Goal: Complete application form: Complete application form

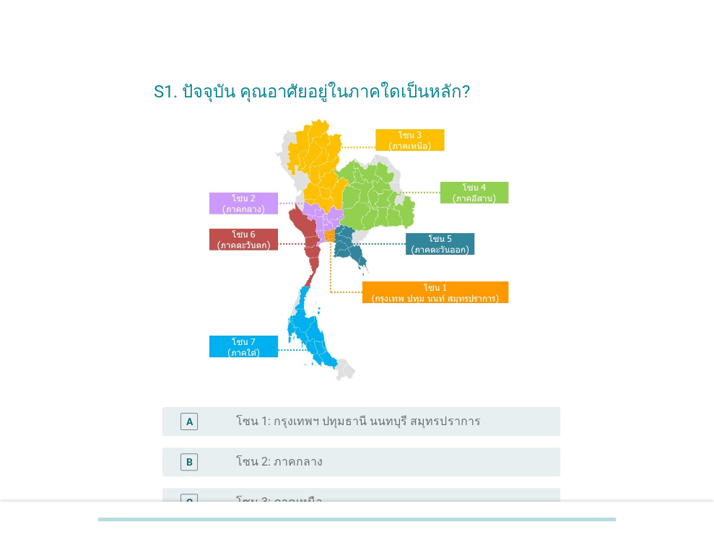
click at [324, 426] on label "โซน 1: กรุงเทพฯ ปทุมธานี นนทบุรี สมุทรปราการ" at bounding box center [358, 422] width 244 height 14
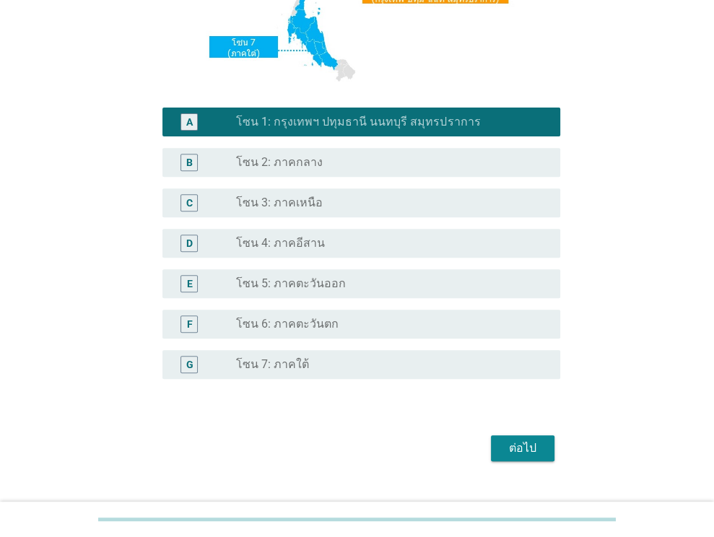
scroll to position [327, 0]
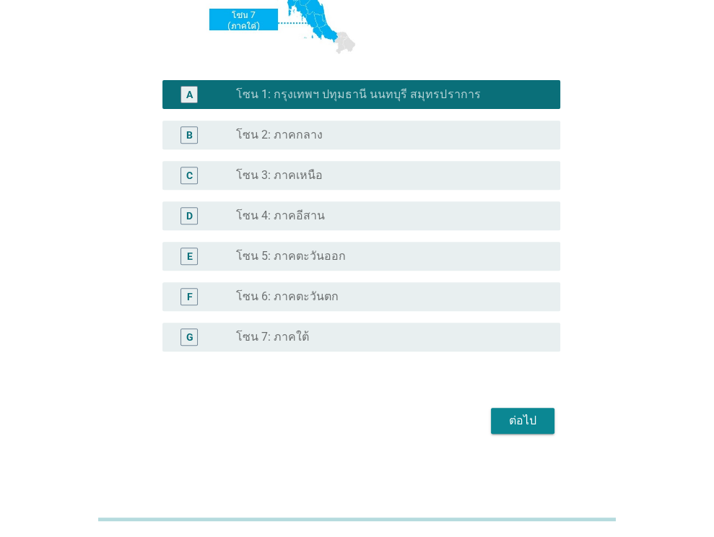
click at [515, 429] on div "ต่อไป" at bounding box center [523, 420] width 40 height 17
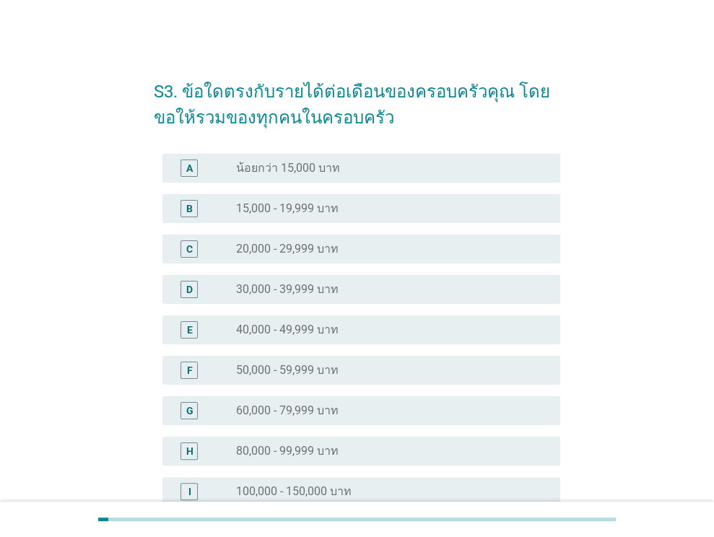
click at [329, 204] on label "15,000 - 19,999 บาท" at bounding box center [287, 209] width 103 height 14
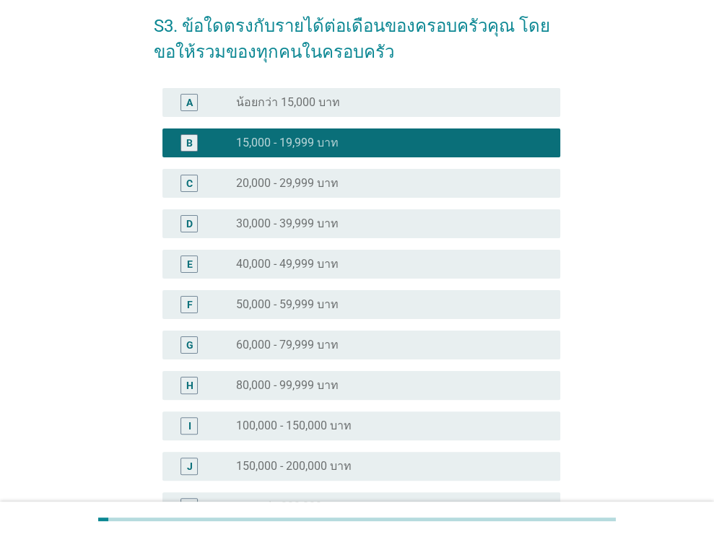
scroll to position [235, 0]
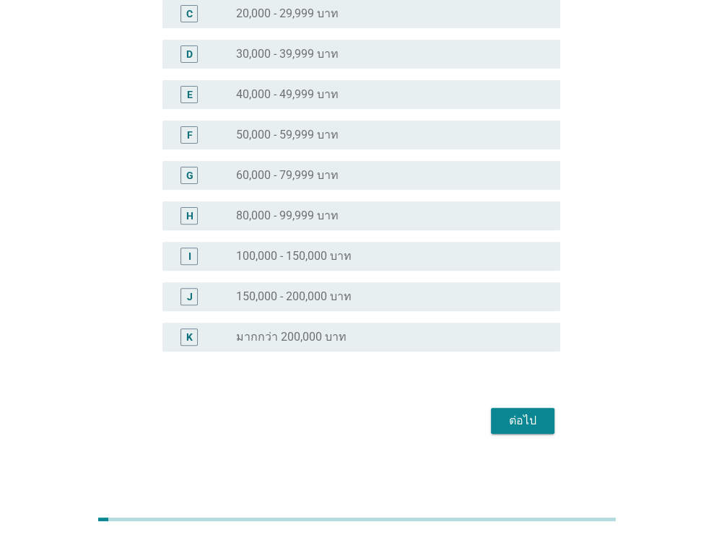
click at [552, 433] on div "ต่อไป" at bounding box center [357, 421] width 407 height 35
click at [549, 423] on button "ต่อไป" at bounding box center [523, 421] width 64 height 26
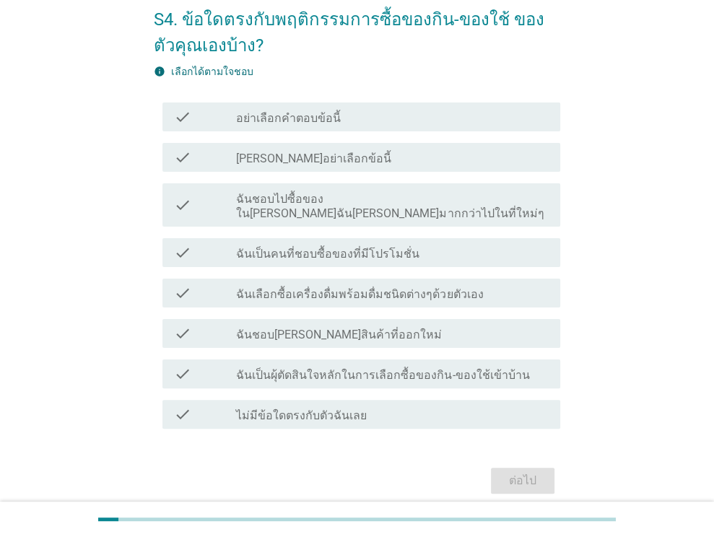
scroll to position [118, 0]
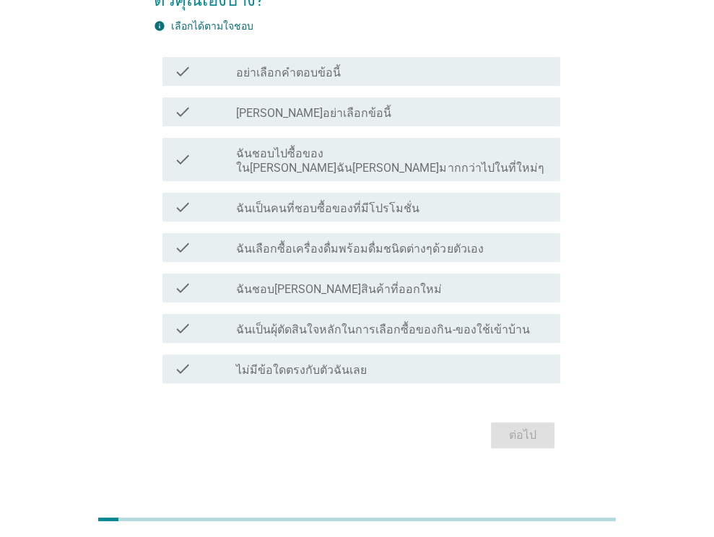
click at [359, 283] on div "check check_box_outline_blank ฉันชอบ[PERSON_NAME]สินค้าที่ออกใหม่" at bounding box center [362, 288] width 398 height 29
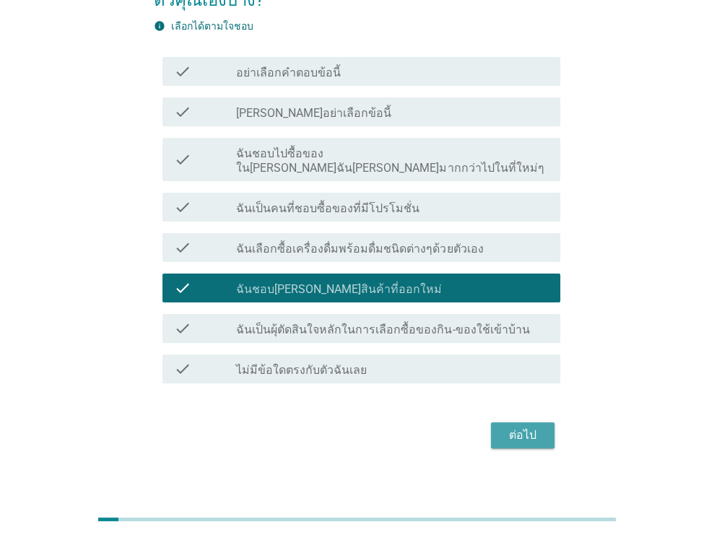
click at [537, 427] on div "ต่อไป" at bounding box center [523, 435] width 40 height 17
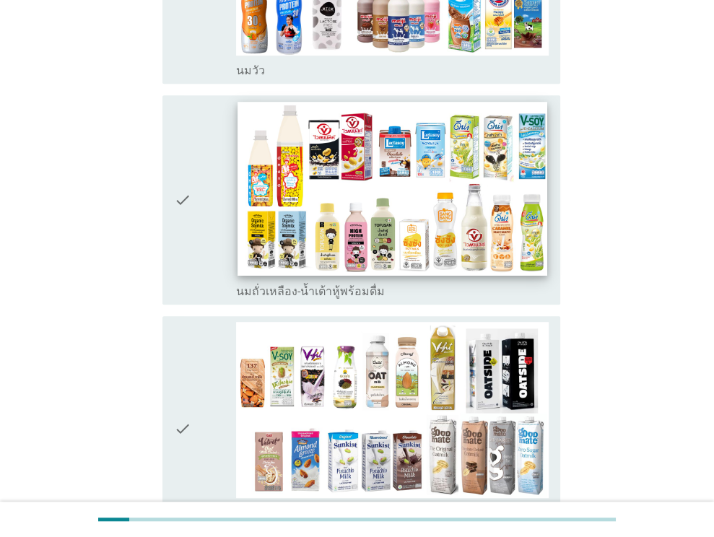
scroll to position [433, 0]
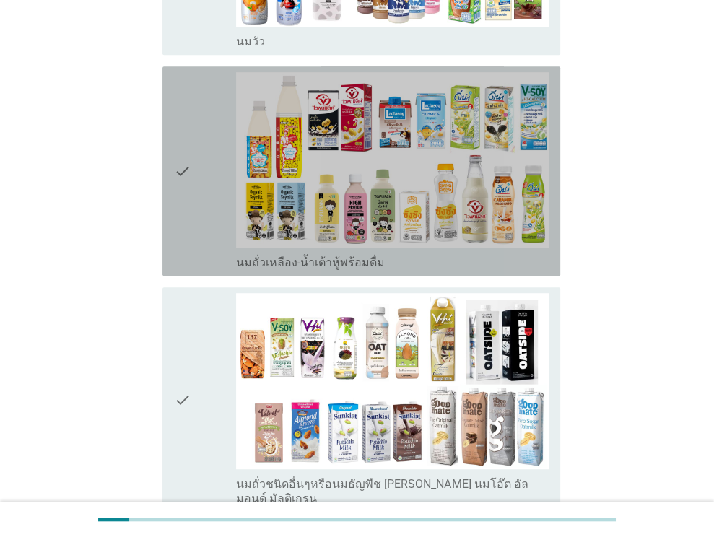
click at [192, 187] on div "check" at bounding box center [205, 171] width 63 height 198
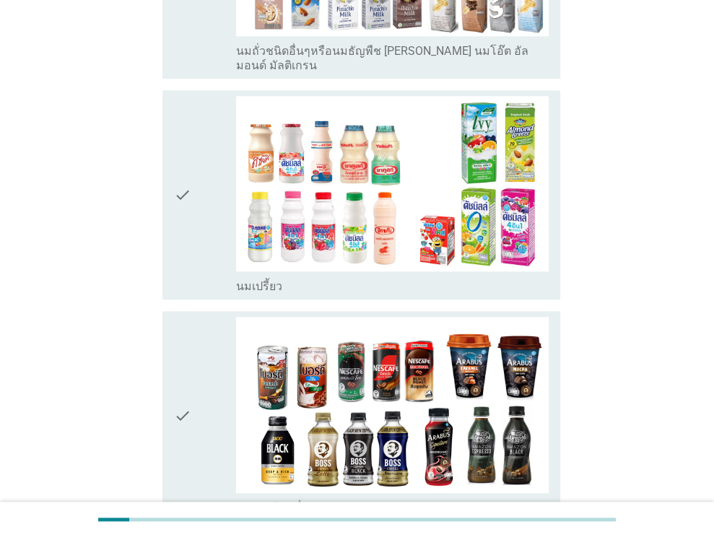
click at [193, 158] on div "check" at bounding box center [205, 195] width 63 height 198
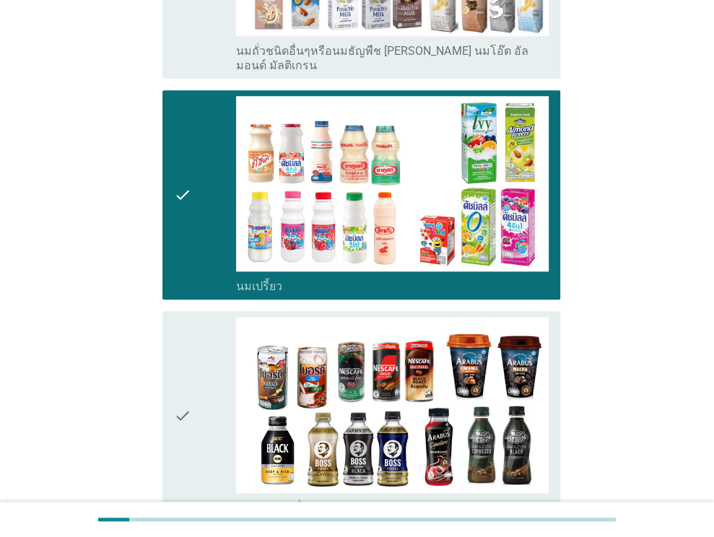
scroll to position [1156, 0]
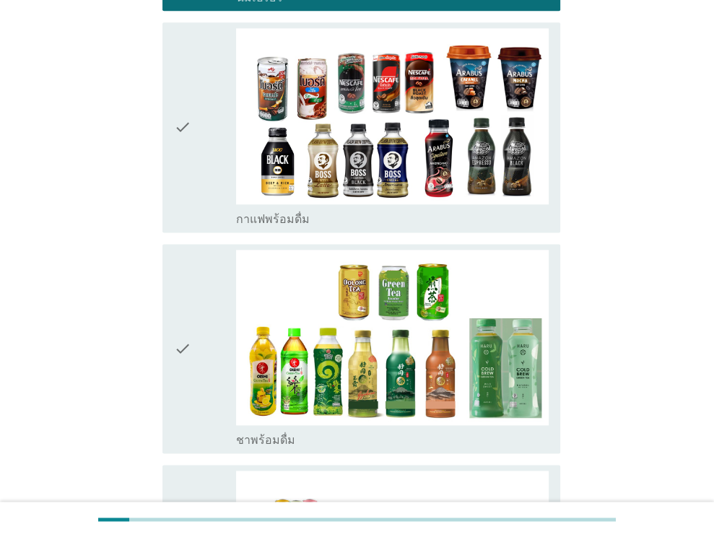
click at [184, 122] on icon "check" at bounding box center [182, 127] width 17 height 198
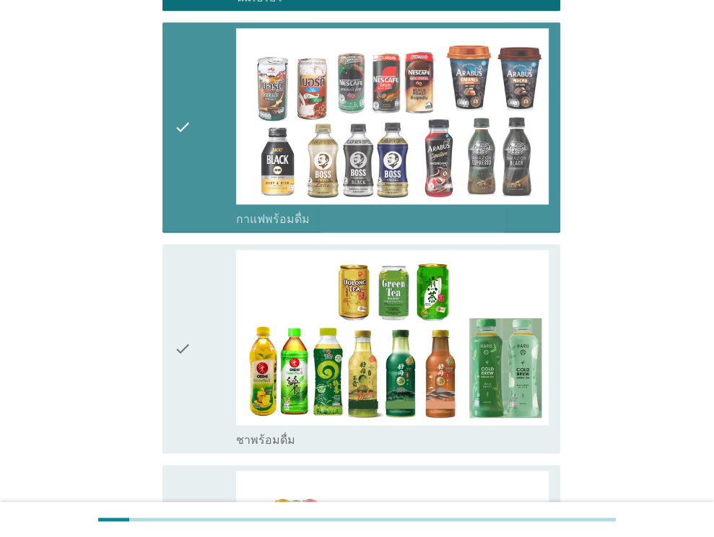
click at [207, 308] on div "check" at bounding box center [205, 349] width 63 height 198
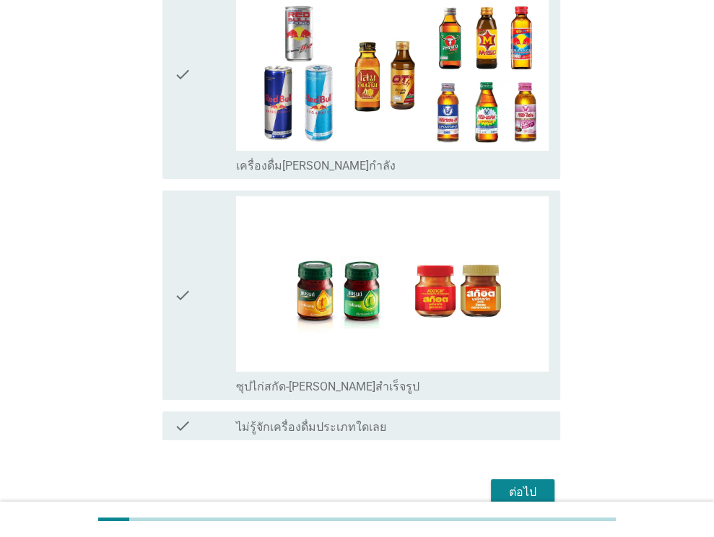
scroll to position [3005, 0]
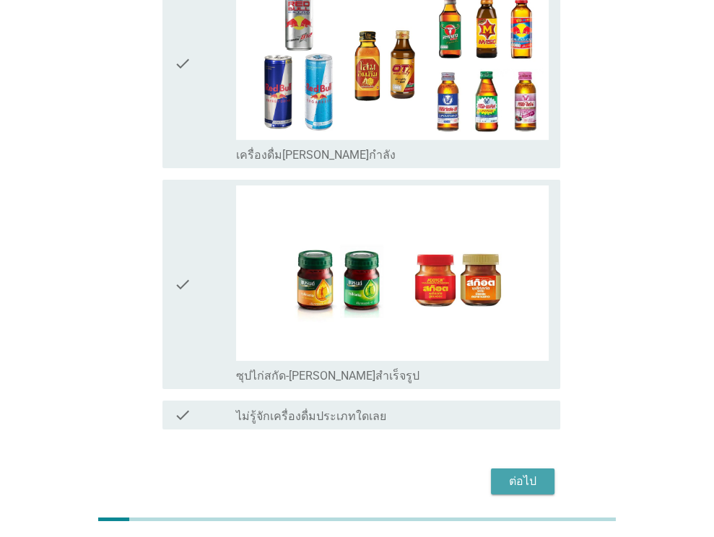
click at [536, 473] on div "ต่อไป" at bounding box center [523, 481] width 40 height 17
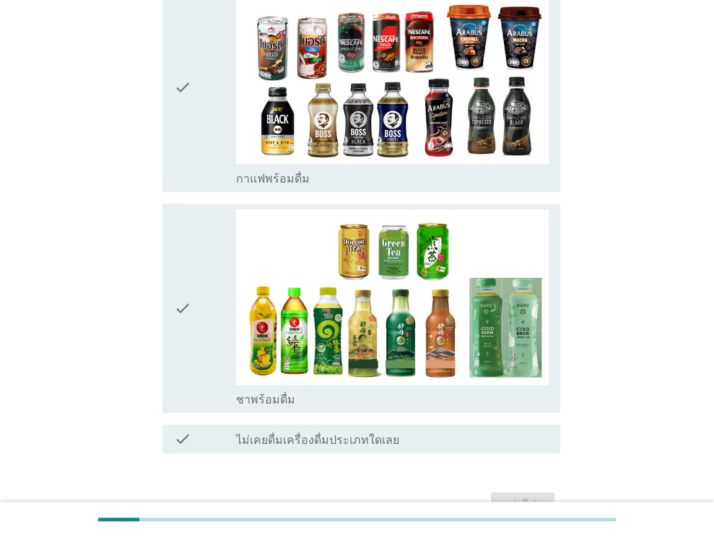
scroll to position [692, 0]
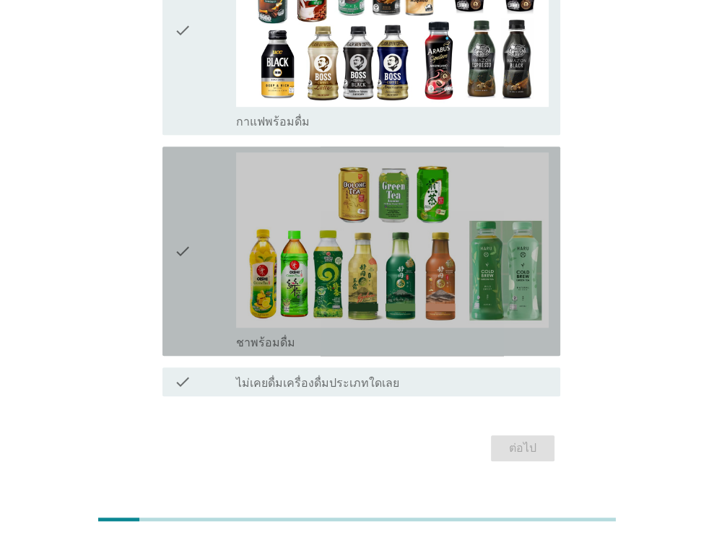
click at [220, 230] on div "check" at bounding box center [205, 251] width 63 height 198
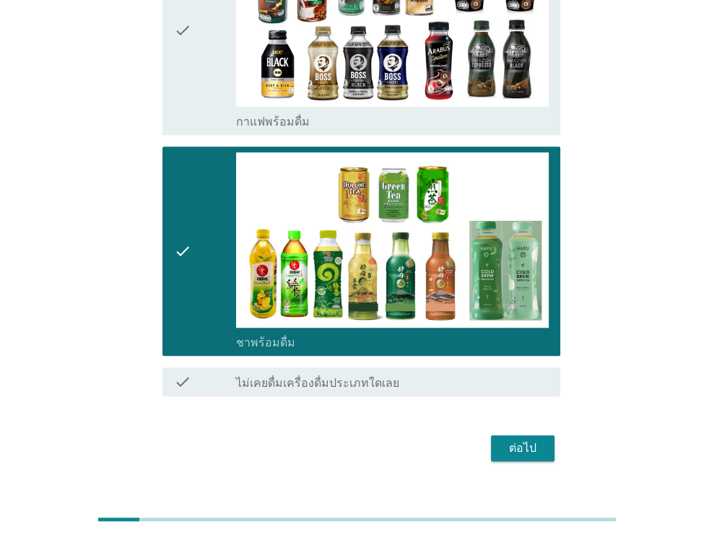
click at [534, 440] on div "ต่อไป" at bounding box center [523, 448] width 40 height 17
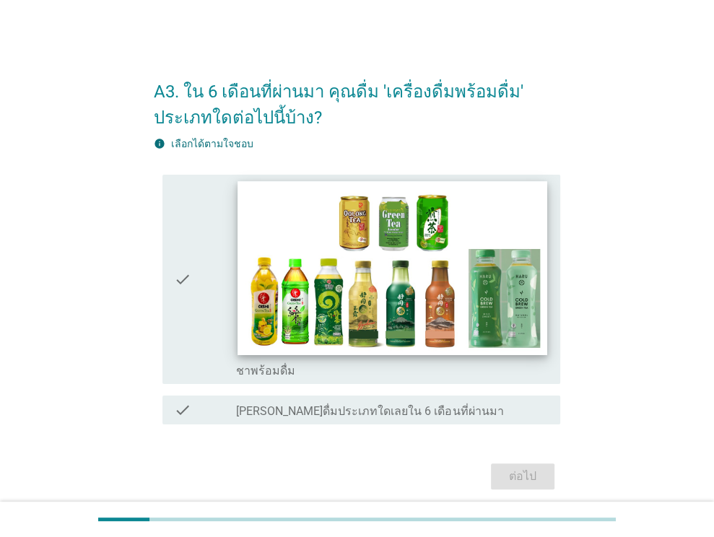
click at [456, 337] on img at bounding box center [392, 268] width 309 height 174
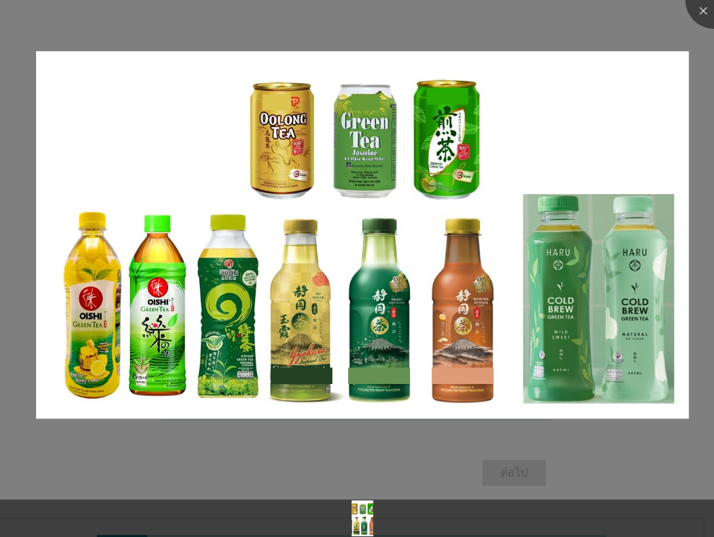
click at [425, 455] on div at bounding box center [357, 268] width 714 height 537
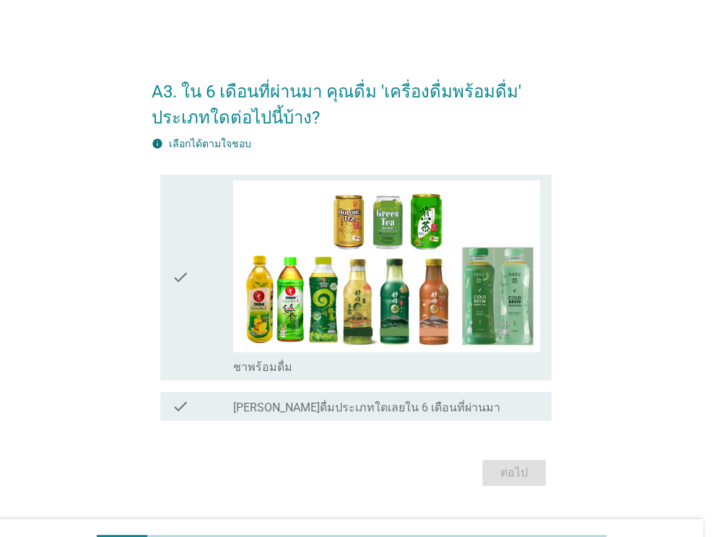
click at [185, 327] on icon "check" at bounding box center [180, 278] width 17 height 195
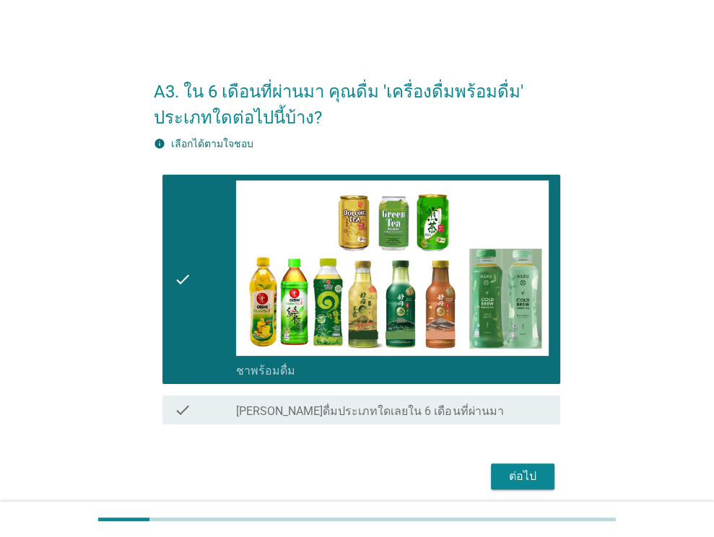
click at [524, 473] on div "ต่อไป" at bounding box center [523, 476] width 40 height 17
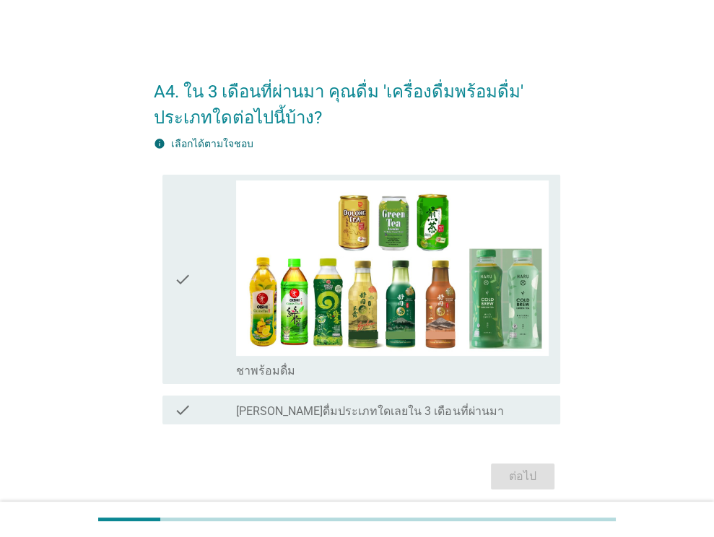
click at [186, 331] on icon "check" at bounding box center [182, 280] width 17 height 198
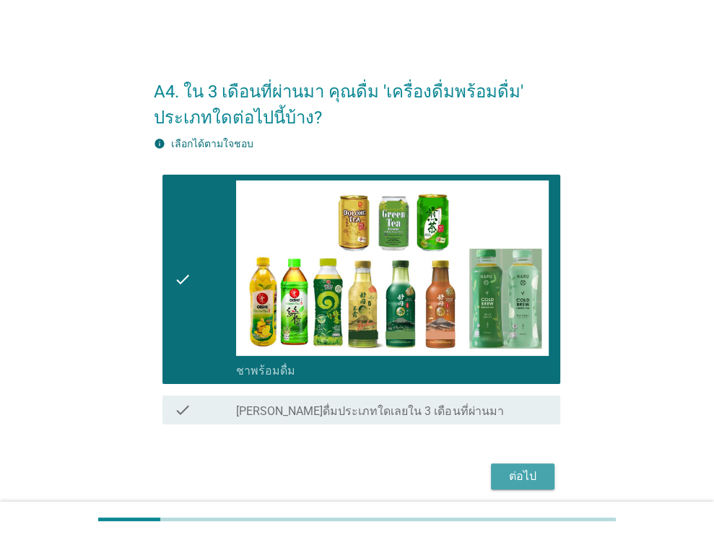
click at [519, 474] on div "ต่อไป" at bounding box center [523, 476] width 40 height 17
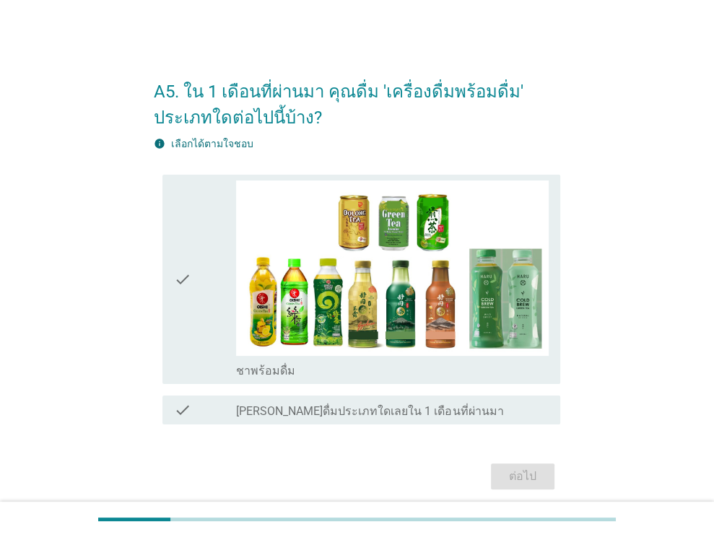
click at [155, 336] on div "check check_box ชาพร้อมดื่ม" at bounding box center [357, 279] width 407 height 221
click at [219, 349] on div "check" at bounding box center [205, 280] width 63 height 198
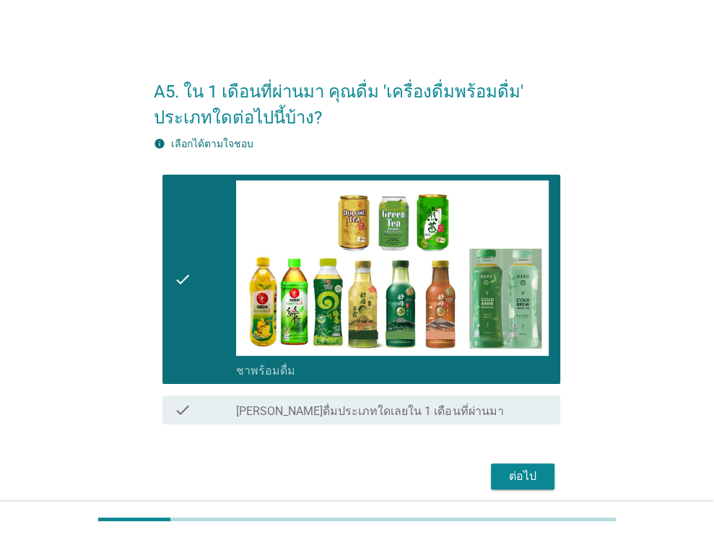
click at [530, 478] on div "ต่อไป" at bounding box center [523, 476] width 40 height 17
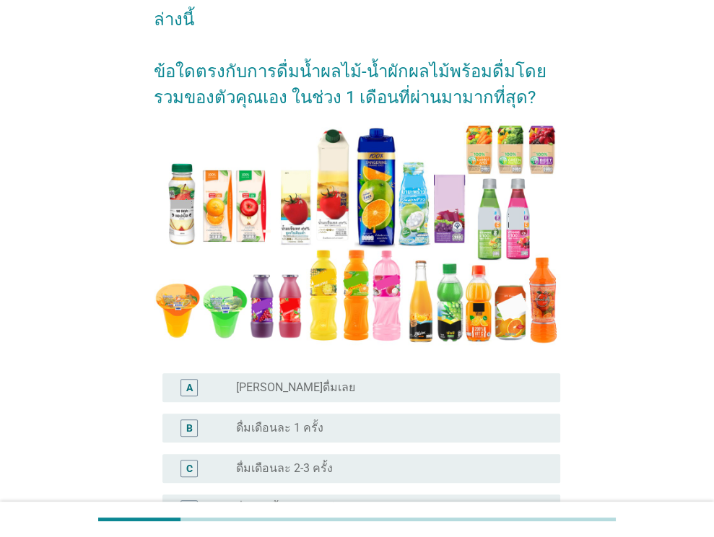
scroll to position [217, 0]
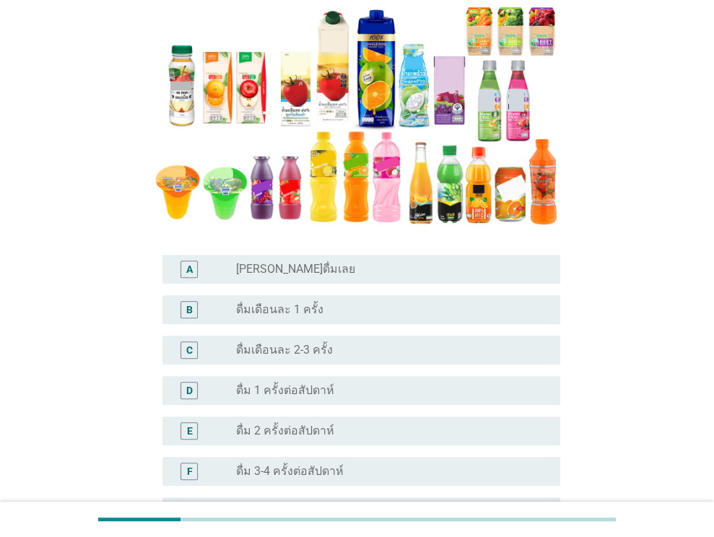
click at [381, 313] on div "radio_button_unchecked ดื่มเดือนละ 1 ครั้ง" at bounding box center [386, 310] width 301 height 14
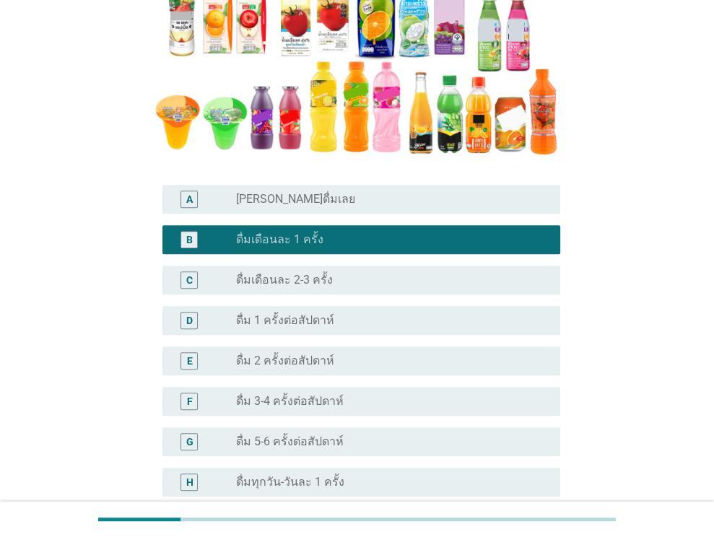
scroll to position [473, 0]
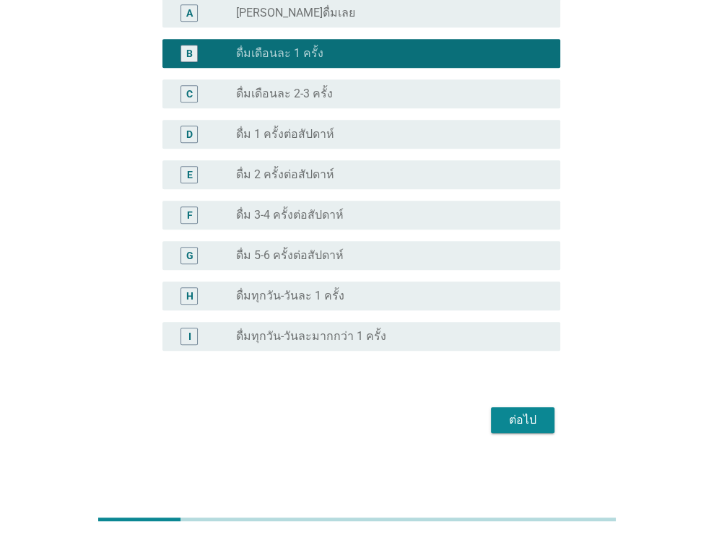
click at [519, 419] on div "ต่อไป" at bounding box center [523, 420] width 40 height 17
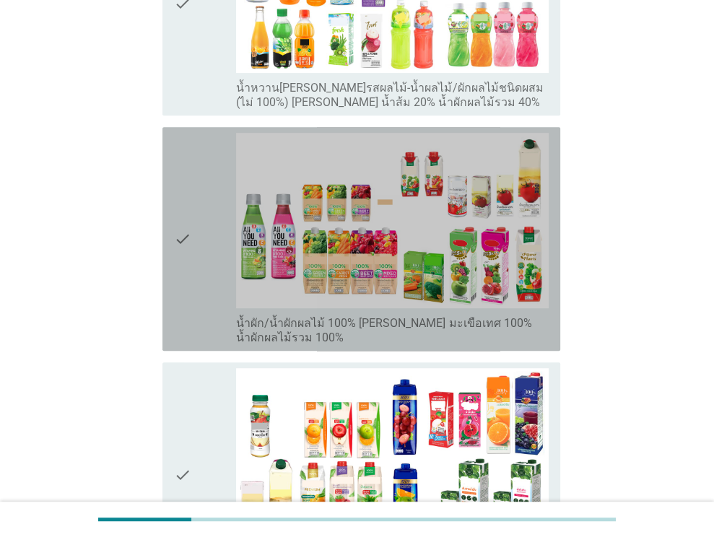
click at [216, 295] on div "check" at bounding box center [205, 239] width 63 height 212
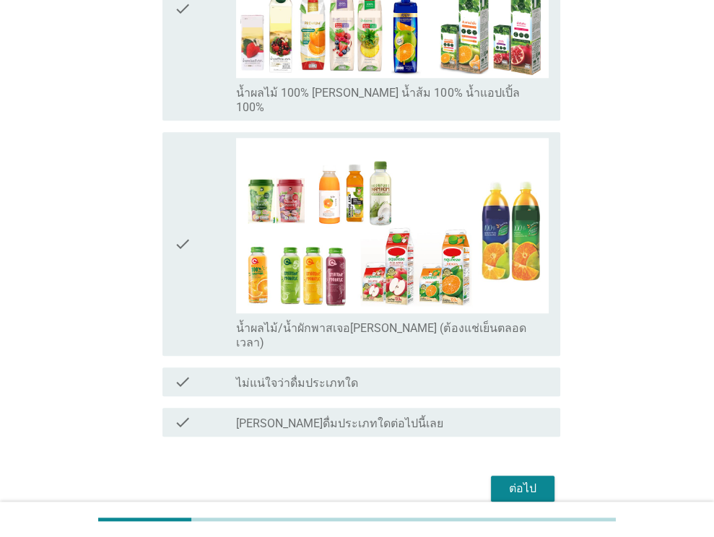
scroll to position [839, 0]
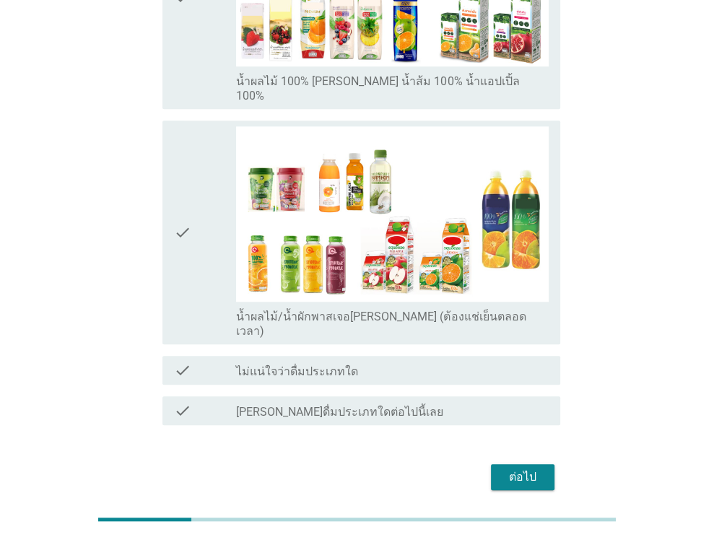
click at [558, 460] on div "ต่อไป" at bounding box center [357, 477] width 407 height 35
click at [542, 469] on div "ต่อไป" at bounding box center [523, 477] width 40 height 17
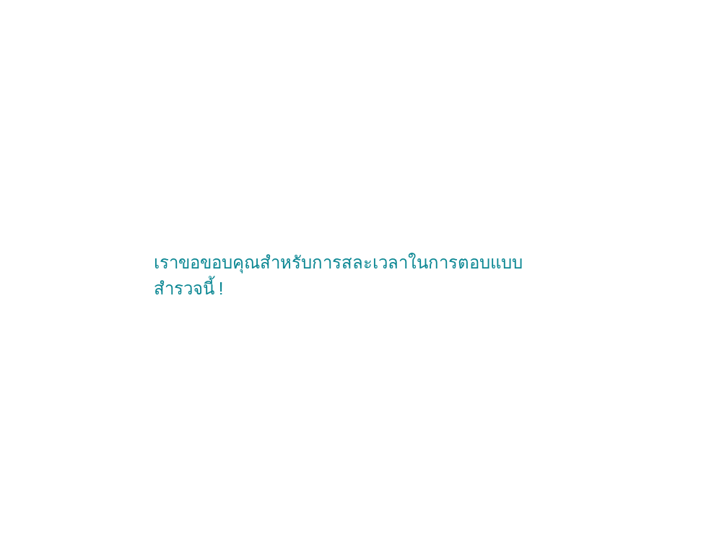
scroll to position [0, 0]
